Goal: Navigation & Orientation: Find specific page/section

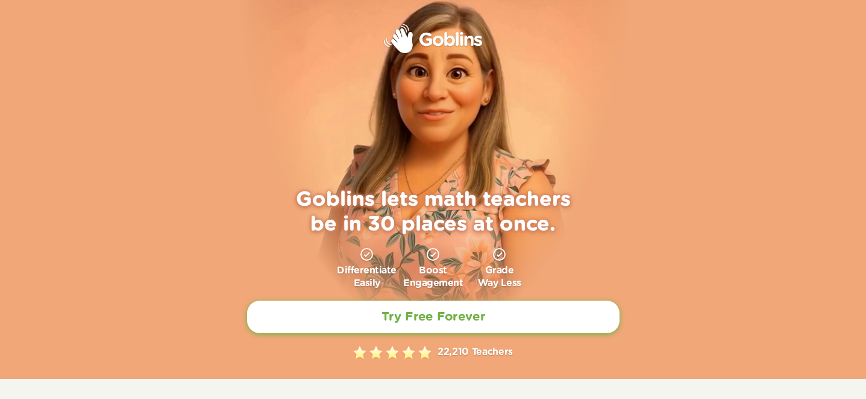
click at [474, 315] on h2 "Try Free Forever" at bounding box center [433, 316] width 104 height 15
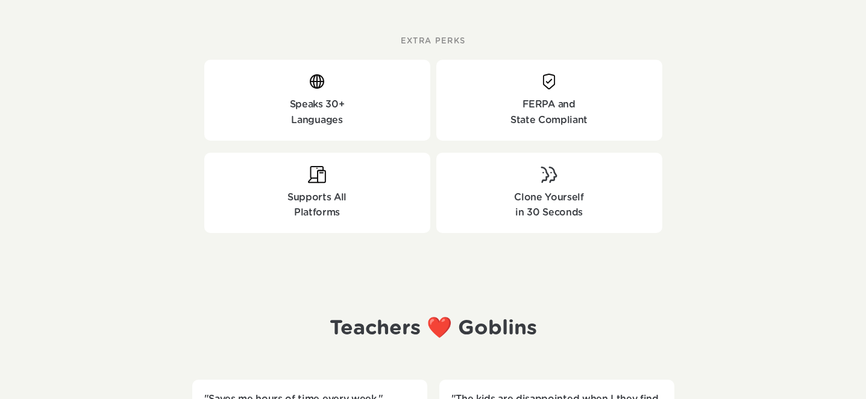
scroll to position [1244, 0]
click at [548, 193] on p "Clone Yourself" at bounding box center [550, 199] width 214 height 16
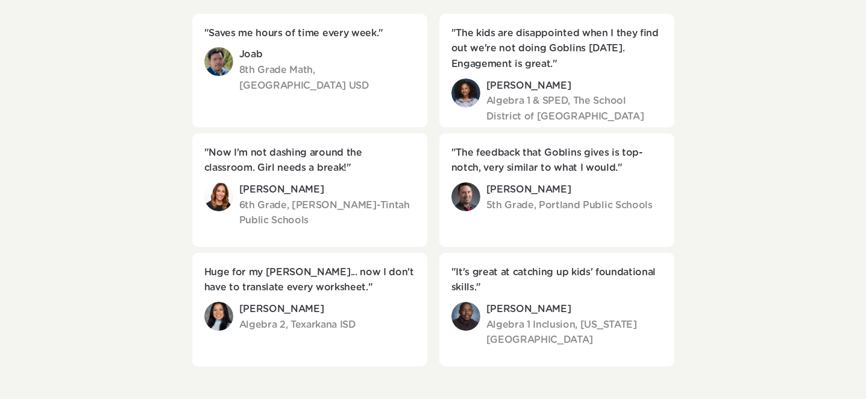
scroll to position [1926, 0]
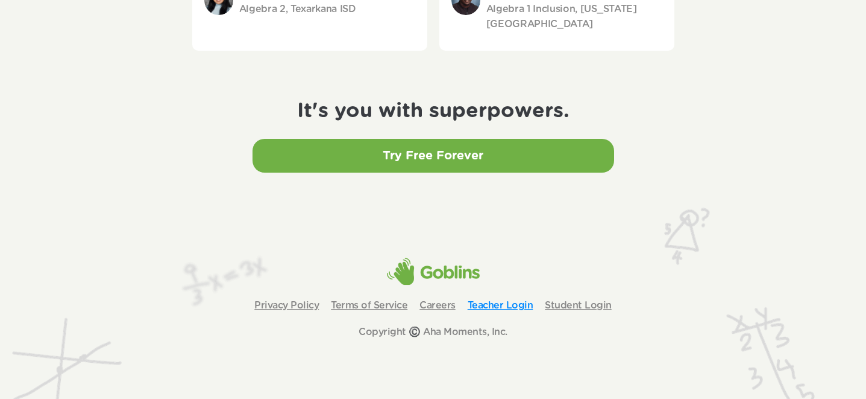
click at [496, 304] on link "Teacher Login" at bounding box center [501, 305] width 66 height 10
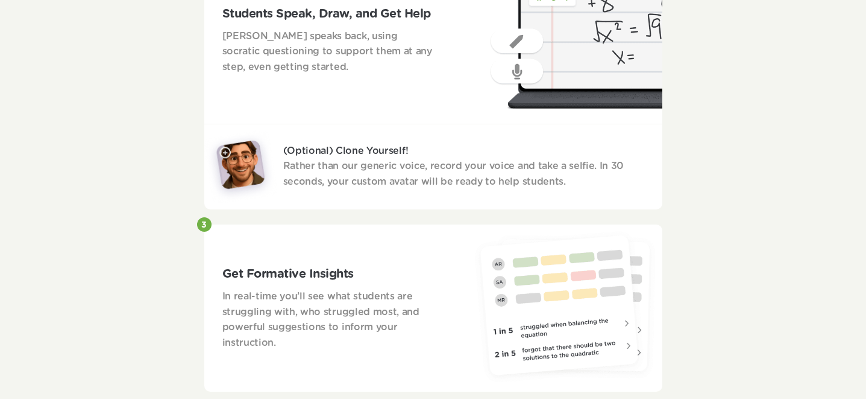
scroll to position [842, 0]
click at [353, 168] on p "(Optional) Clone Yourself! Rather than our generic voice, record your voice and…" at bounding box center [472, 166] width 379 height 46
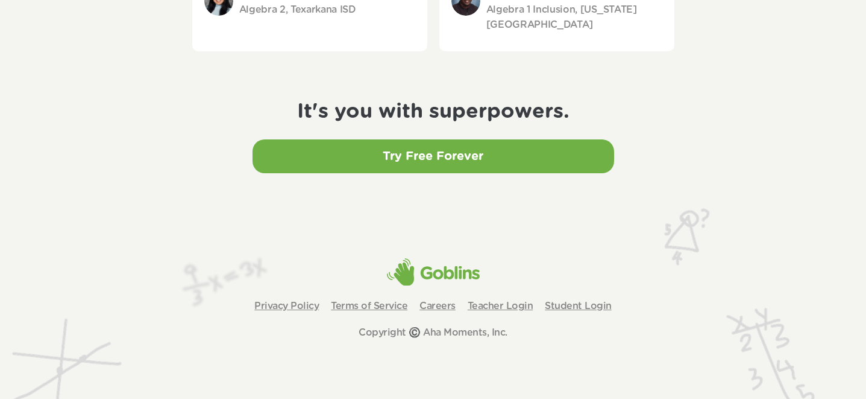
scroll to position [1926, 0]
click at [289, 302] on link "Privacy Policy" at bounding box center [286, 305] width 65 height 10
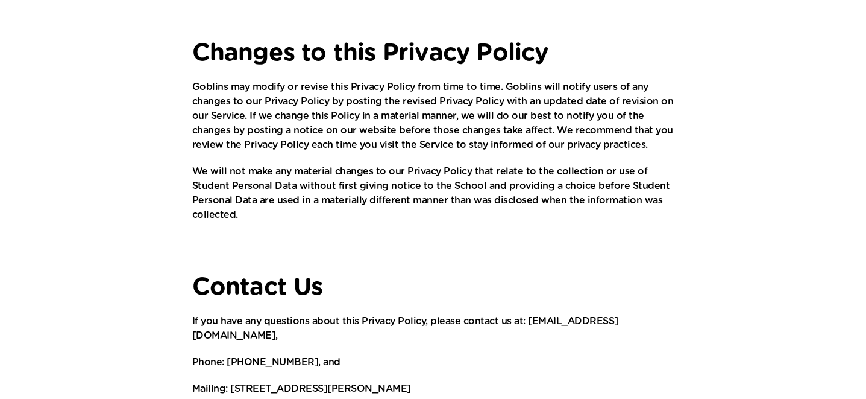
scroll to position [1797, 0]
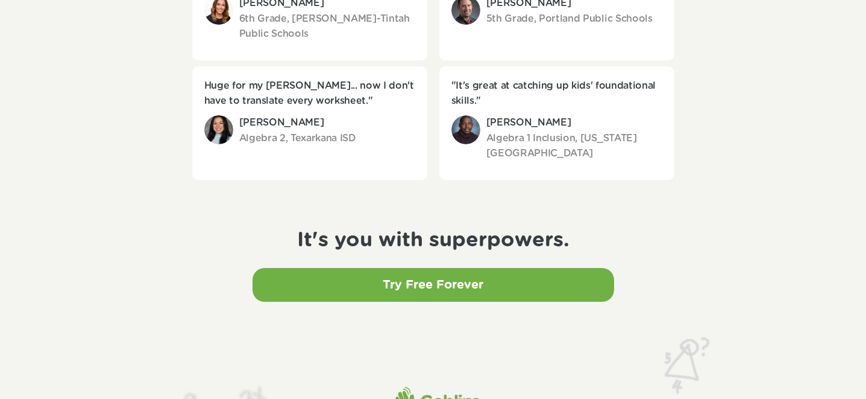
click at [423, 285] on h2 "Try Free Forever" at bounding box center [433, 284] width 101 height 14
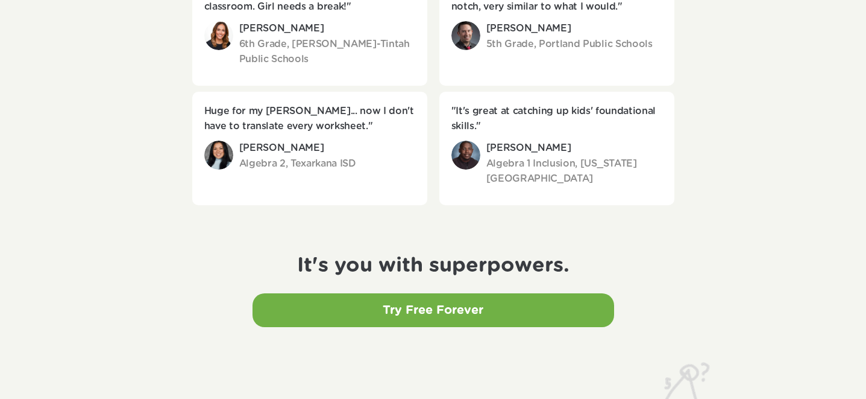
scroll to position [1926, 0]
